Goal: Information Seeking & Learning: Check status

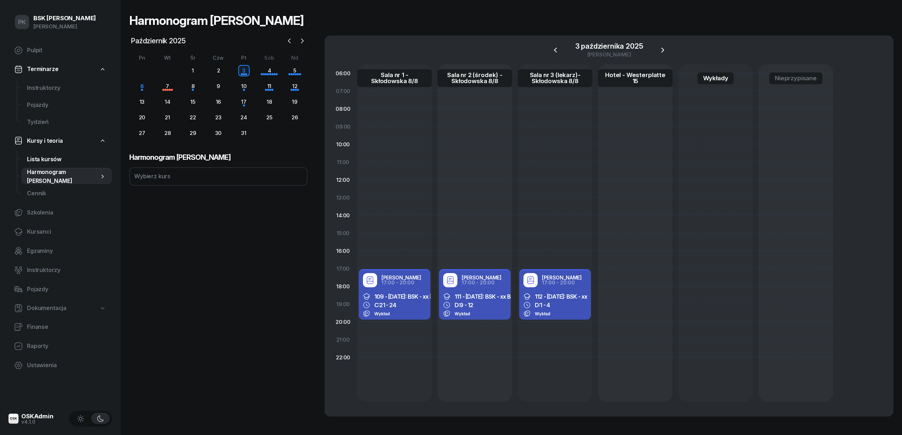
click at [54, 157] on span "Lista kursów" at bounding box center [66, 159] width 79 height 9
select select
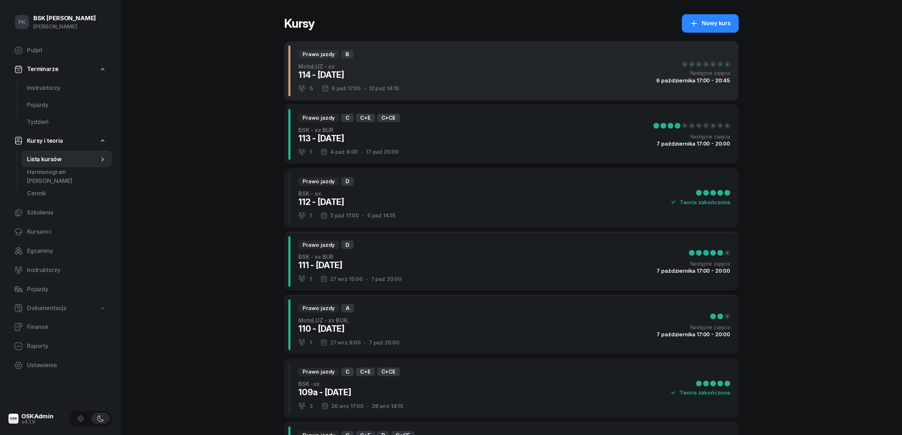
click at [411, 81] on div "Prawo jazdy B MotoLUZ - xx 114 - 2025/10/06 5 6 paź 17:00 - 12 paź 14:15 Następ…" at bounding box center [511, 70] width 455 height 59
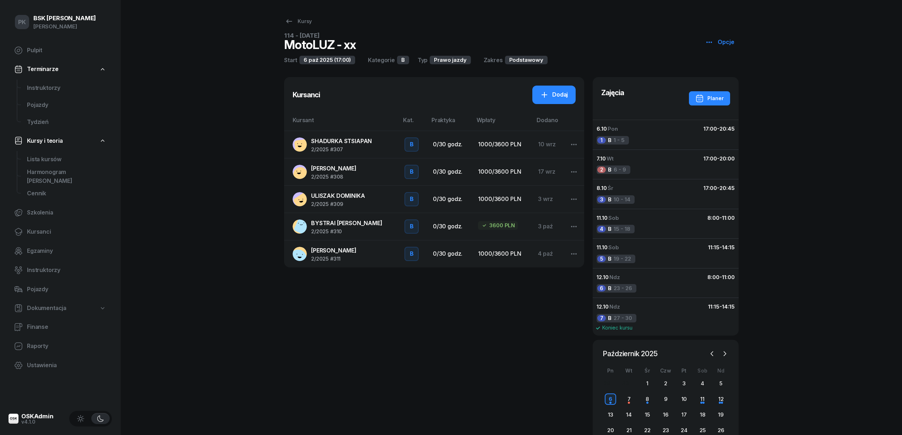
click at [368, 151] on span "2/2025 #307" at bounding box center [341, 149] width 61 height 5
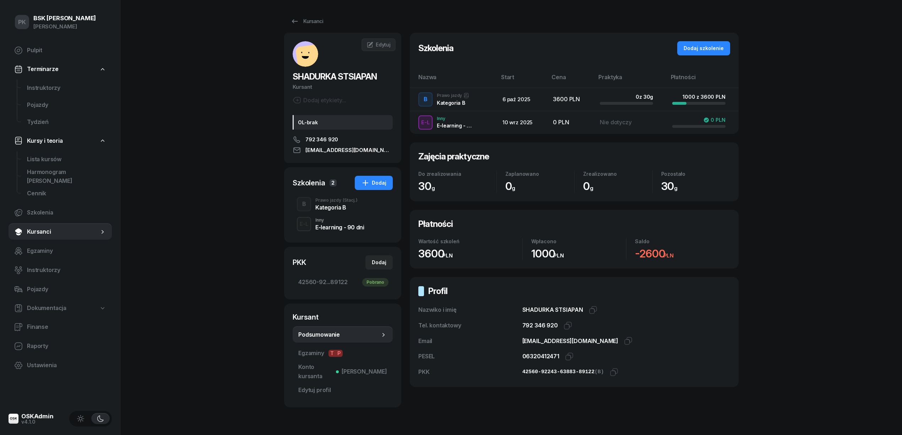
click at [344, 203] on div "Kategoria B" at bounding box center [336, 206] width 42 height 8
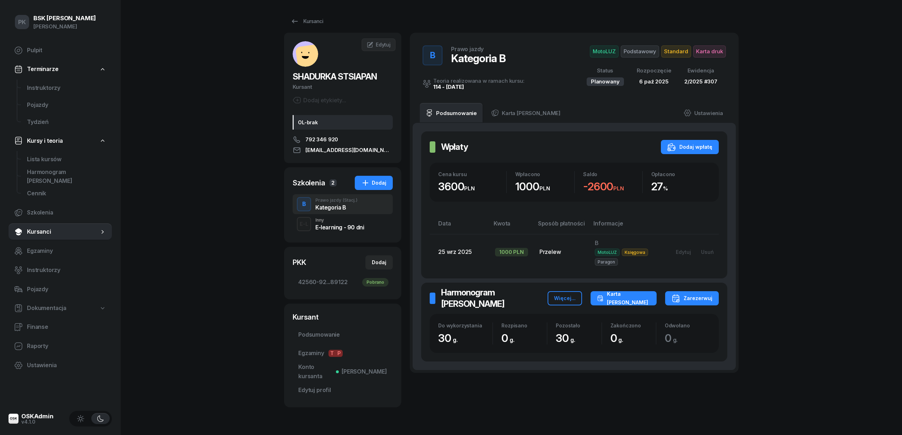
click at [643, 301] on div "Karta zajęć" at bounding box center [623, 298] width 53 height 17
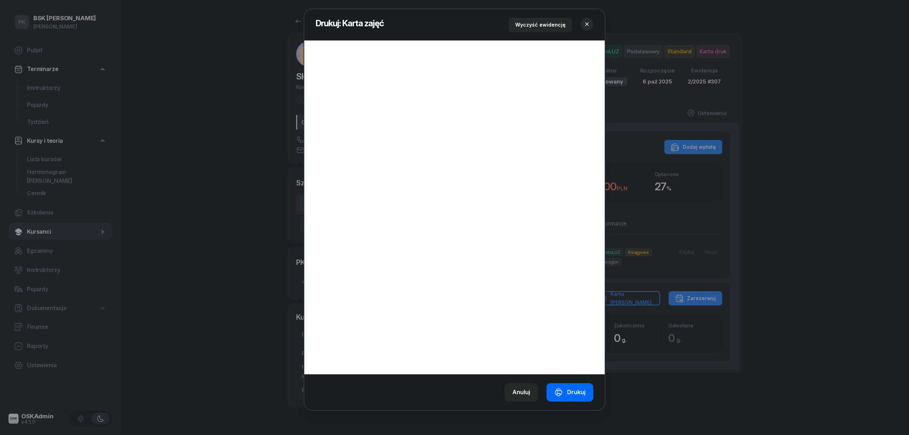
click at [567, 395] on div "Drukuj" at bounding box center [570, 392] width 31 height 9
click at [587, 25] on icon "button" at bounding box center [587, 24] width 7 height 7
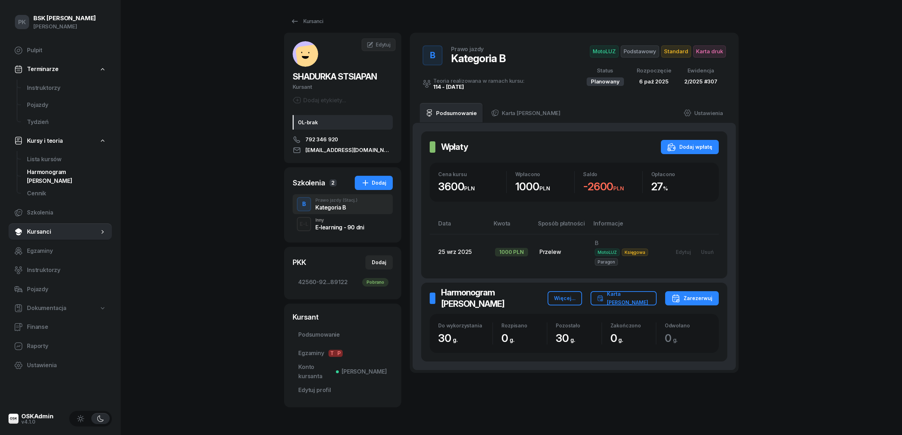
click at [57, 173] on span "Harmonogram zajęć" at bounding box center [66, 177] width 79 height 18
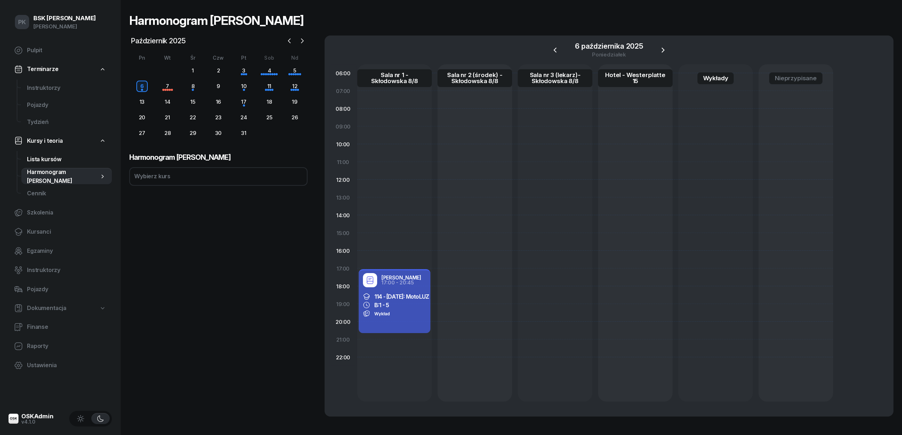
click at [57, 162] on span "Lista kursów" at bounding box center [66, 159] width 79 height 9
select select
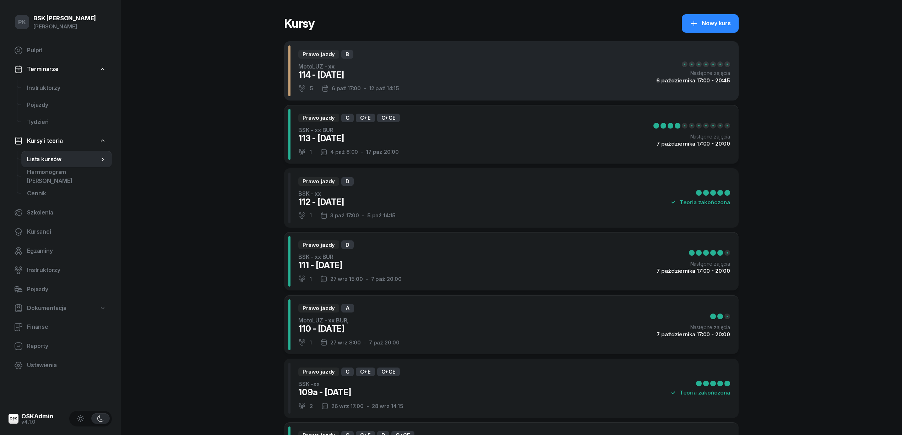
click at [491, 88] on div "Prawo jazdy B MotoLUZ - xx 114 - 2025/10/06 5 6 paź 17:00 - 12 paź 14:15 Następ…" at bounding box center [511, 70] width 455 height 59
